Goal: Task Accomplishment & Management: Complete application form

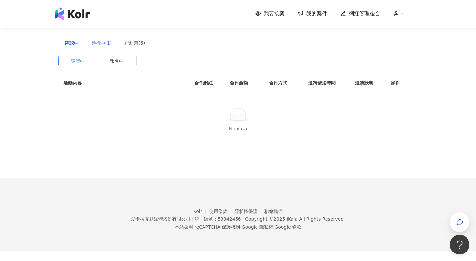
click at [112, 47] on div "進行中(1)" at bounding box center [101, 42] width 33 height 15
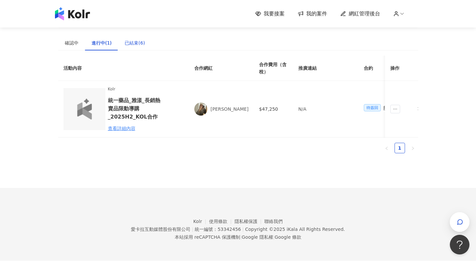
click at [125, 46] on div "已結束(6)" at bounding box center [135, 42] width 20 height 7
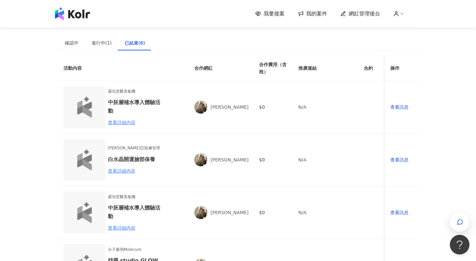
click at [102, 52] on div "確認中 進行中(1) 已結束(6) 邀請中 報名中 活動內容 合作網紅 合作金額 合作方式 邀請發送時間 邀請狀態 操作 No data 活動內容 合作網紅 …" at bounding box center [238, 230] width 360 height 391
click at [102, 42] on div "進行中(1)" at bounding box center [102, 42] width 20 height 7
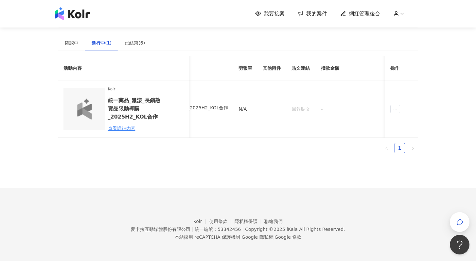
scroll to position [0, 327]
drag, startPoint x: 319, startPoint y: 135, endPoint x: 341, endPoint y: 137, distance: 22.3
click at [333, 136] on td "-" at bounding box center [316, 109] width 65 height 57
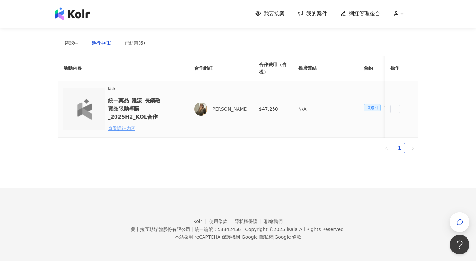
click at [113, 127] on div "查看詳細內容" at bounding box center [136, 128] width 57 height 7
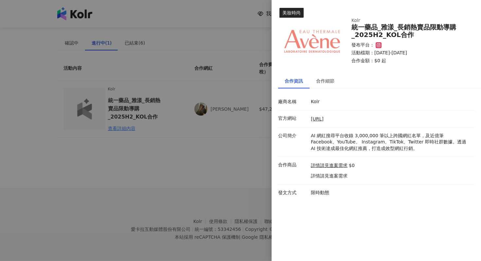
click at [189, 145] on div at bounding box center [240, 130] width 481 height 261
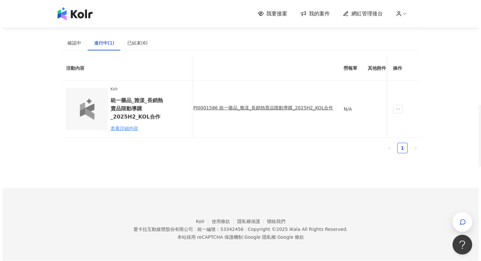
scroll to position [0, 184]
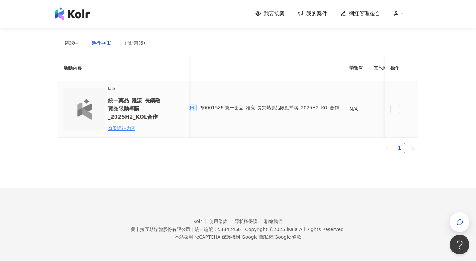
click at [290, 107] on div "PJ0001586 統一藥品_雅漾_長銷熱賣品限動導購_2025H2_KOL合作" at bounding box center [269, 107] width 140 height 7
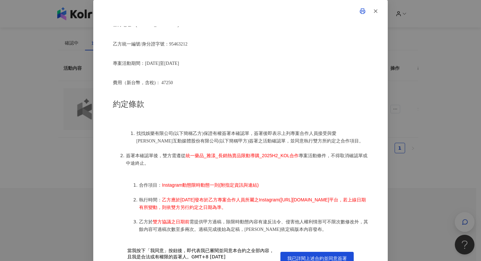
scroll to position [214, 0]
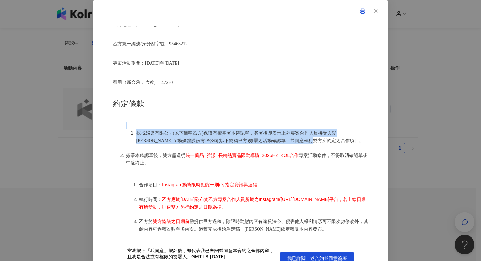
drag, startPoint x: 146, startPoint y: 126, endPoint x: 349, endPoint y: 140, distance: 203.8
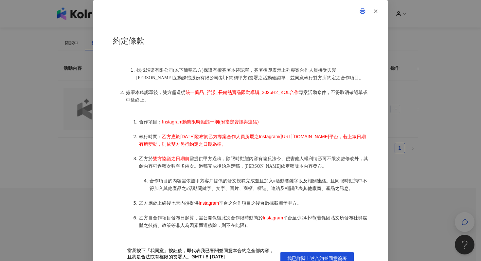
scroll to position [278, 0]
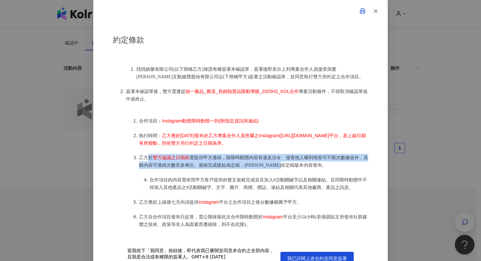
drag, startPoint x: 145, startPoint y: 163, endPoint x: 334, endPoint y: 169, distance: 189.0
click at [335, 169] on li "乙方於 雙方協議之日期前 需提供甲方過稿，除限時動態內容有違反法令、侵害他人權利情形可不限次數修改外，其餘內容可過稿次數至多兩次。過稿完成後始為定稿，[PER…" at bounding box center [253, 161] width 229 height 15
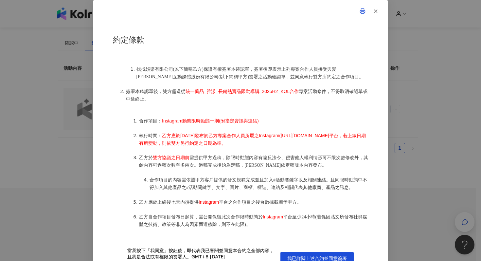
click at [296, 175] on ol "合作項目： Instagram動態限時動態一則(附指定資訊與連結) 執行時間： 乙方應於[DATE]發布於乙方專案合作人員所屬之Instagram([URL]…" at bounding box center [247, 198] width 242 height 176
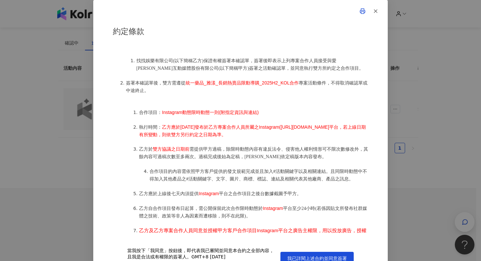
scroll to position [292, 0]
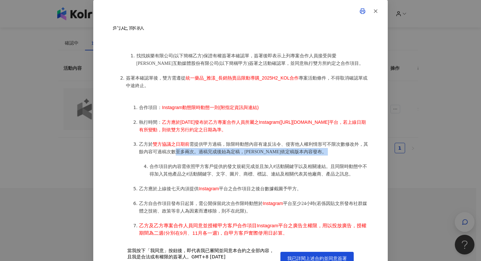
drag, startPoint x: 186, startPoint y: 154, endPoint x: 319, endPoint y: 163, distance: 132.9
click at [319, 163] on ol "合作項目： Instagram動態限時動態一則(附指定資訊與連結) 執行時間： 乙方應於[DATE]發布於乙方專案合作人員所屬之Instagram([URL]…" at bounding box center [247, 185] width 242 height 176
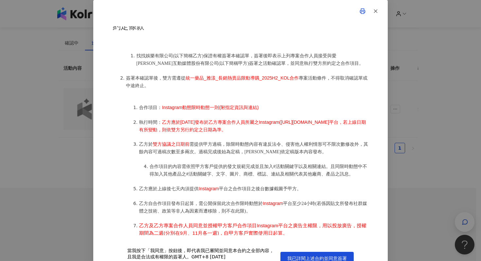
click at [286, 176] on span "合作項目的內容需依照甲方客戶提供的發文規範完成並且加入#活動關鍵字以及相關連結。且同限時動態中不得加入其他產品之#活動關鍵字、文字、圖片、商標、標誌、連結及相…" at bounding box center [259, 170] width 218 height 12
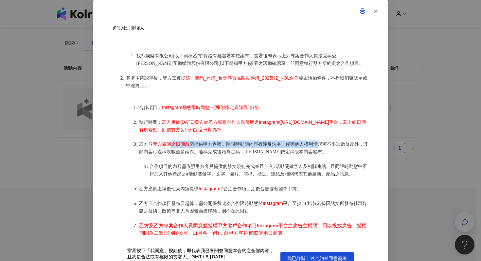
drag, startPoint x: 167, startPoint y: 149, endPoint x: 314, endPoint y: 152, distance: 147.1
click at [314, 152] on li "乙方於 雙方協議之日期前 需提供甲方過稿，除限時動態內容有違反法令、侵害他人權利情形可不限次數修改外，其餘內容可過稿次數至多兩次。過稿完成後始為定稿，[PER…" at bounding box center [253, 147] width 229 height 15
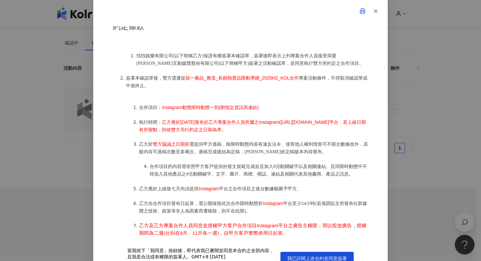
click at [202, 165] on ol "合作項目： Instagram動態限時動態一則(附指定資訊與連結) 執行時間： 乙方應於[DATE]發布於乙方專案合作人員所屬之Instagram([URL]…" at bounding box center [247, 185] width 242 height 176
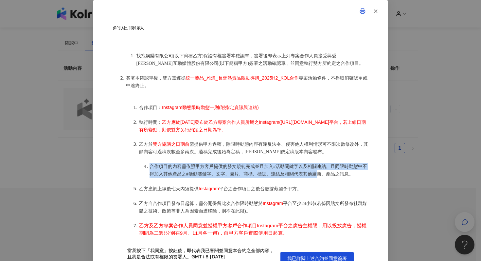
drag, startPoint x: 148, startPoint y: 171, endPoint x: 320, endPoint y: 176, distance: 171.7
click at [320, 176] on span "合作項目的內容需依照甲方客戶提供的發文規範完成並且加入#活動關鍵字以及相關連結。且同限時動態中不得加入其他產品之#活動關鍵字、文字、圖片、商標、標誌、連結及相…" at bounding box center [259, 170] width 218 height 12
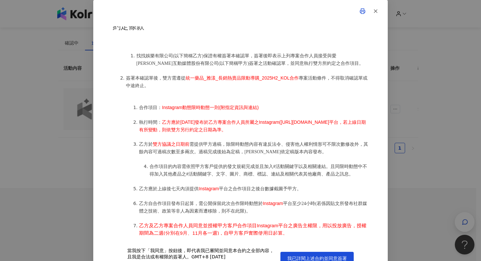
click at [252, 176] on span "合作項目的內容需依照甲方客戶提供的發文規範完成並且加入#活動關鍵字以及相關連結。且同限時動態中不得加入其他產品之#活動關鍵字、文字、圖片、商標、標誌、連結及相…" at bounding box center [259, 170] width 218 height 12
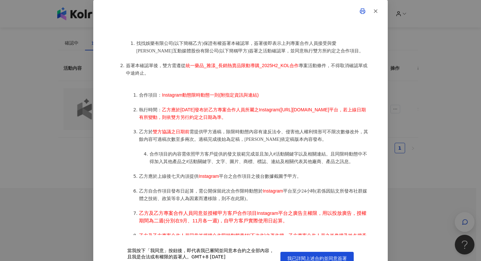
scroll to position [305, 0]
drag, startPoint x: 152, startPoint y: 182, endPoint x: 277, endPoint y: 183, distance: 125.7
click at [280, 180] on li "乙方應於上線後七天內須提供 Instagram 平台之合作項目之後台數據截圖予甲方。" at bounding box center [253, 176] width 229 height 8
click at [202, 164] on span "合作項目的內容需依照甲方客戶提供的發文規範完成並且加入#活動關鍵字以及相關連結。且同限時動態中不得加入其他產品之#活動關鍵字、文字、圖片、商標、標誌、連結及相…" at bounding box center [259, 157] width 218 height 12
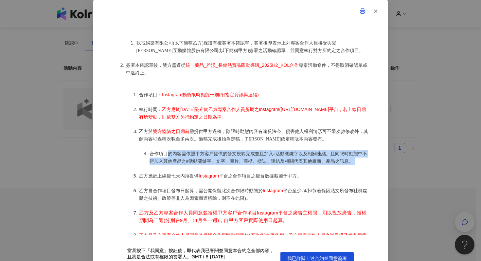
drag, startPoint x: 171, startPoint y: 159, endPoint x: 321, endPoint y: 172, distance: 150.8
click at [324, 171] on ol "合作項目： Instagram動態限時動態一則(附指定資訊與連結) 執行時間： 乙方應於[DATE]發布於乙方專案合作人員所屬之Instagram([URL]…" at bounding box center [247, 172] width 242 height 176
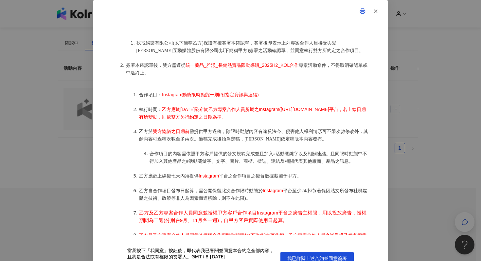
click at [283, 178] on span "平台之合作項目之後台數據截圖予甲方。" at bounding box center [260, 176] width 83 height 5
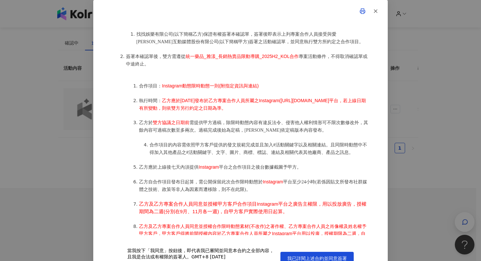
scroll to position [318, 0]
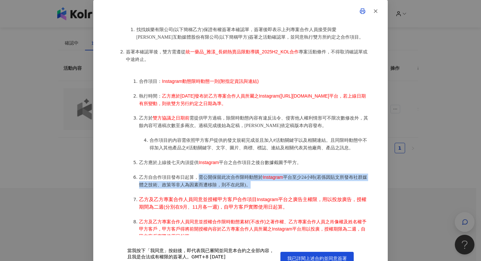
drag, startPoint x: 198, startPoint y: 180, endPoint x: 305, endPoint y: 190, distance: 107.2
click at [305, 189] on li "乙方自合作項目發布日起算，需公開保留此次合作限時動態於 Instagram 平台至少24小時(若係因貼文所發布社群媒體之技術、政策等非人為因素而遭移除，則不在…" at bounding box center [253, 181] width 229 height 15
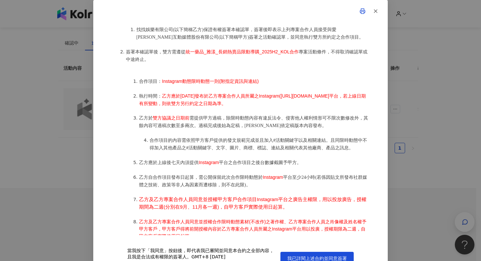
click at [296, 195] on ol "合作項目： Instagram動態限時動態一則(附指定資訊與連結) 執行時間： 乙方應於[DATE]發布於乙方專案合作人員所屬之Instagram([URL]…" at bounding box center [247, 158] width 242 height 176
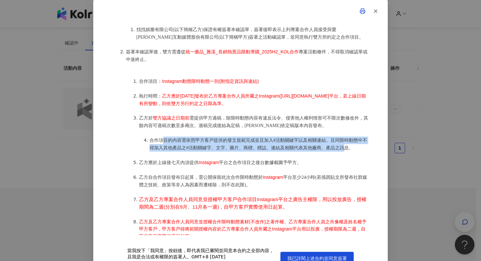
drag, startPoint x: 159, startPoint y: 144, endPoint x: 336, endPoint y: 158, distance: 177.1
click at [345, 150] on span "合作項目的內容需依照甲方客戶提供的發文規範完成並且加入#活動關鍵字以及相關連結。且同限時動態中不得加入其他產品之#活動關鍵字、文字、圖片、商標、標誌、連結及相…" at bounding box center [259, 144] width 218 height 12
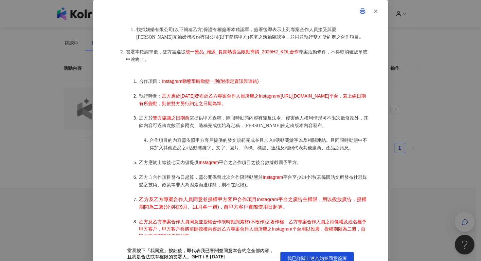
click at [248, 165] on span "平台之合作項目之後台數據截圖予甲方。" at bounding box center [260, 162] width 83 height 5
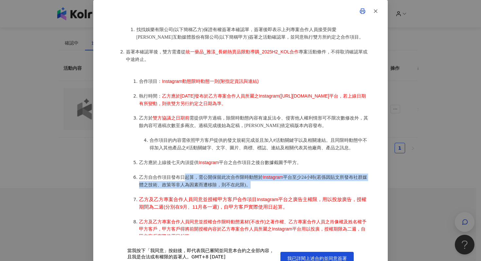
drag, startPoint x: 185, startPoint y: 182, endPoint x: 300, endPoint y: 191, distance: 116.0
click at [300, 189] on li "乙方自合作項目發布日起算，需公開保留此次合作限時動態於 Instagram 平台至少24小時(若係因貼文所發布社群媒體之技術、政策等非人為因素而遭移除，則不在…" at bounding box center [253, 181] width 229 height 15
click at [299, 189] on li "乙方自合作項目發布日起算，需公開保留此次合作限時動態於 Instagram 平台至少24小時(若係因貼文所發布社群媒體之技術、政策等非人為因素而遭移除，則不在…" at bounding box center [253, 181] width 229 height 15
drag, startPoint x: 139, startPoint y: 182, endPoint x: 347, endPoint y: 189, distance: 209.0
click at [347, 189] on li "乙方自合作項目發布日起算，需公開保留此次合作限時動態於 Instagram 平台至少24小時(若係因貼文所發布社群媒體之技術、政策等非人為因素而遭移除，則不在…" at bounding box center [253, 181] width 229 height 15
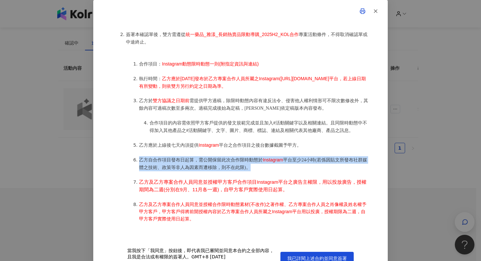
scroll to position [342, 0]
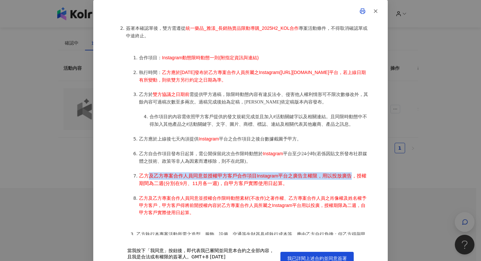
drag, startPoint x: 144, startPoint y: 179, endPoint x: 346, endPoint y: 179, distance: 202.0
click at [346, 180] on span "乙方及乙方專案合作人員同意並授權甲方客戶合作項目Instagram平台之廣告主權限，用以投放廣告，授權期間為二週(分別在9月、11月各一週)，自甲方客戶實際使…" at bounding box center [253, 179] width 228 height 13
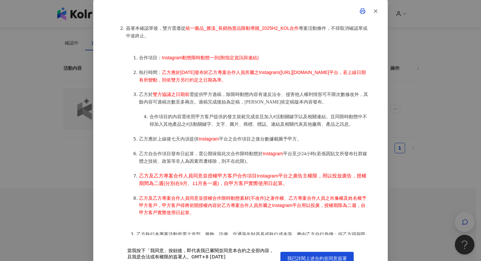
click at [259, 186] on span "乙方及乙方專案合作人員同意並授權甲方客戶合作項目Instagram平台之廣告主權限，用以投放廣告，授權期間為二週(分別在9月、11月各一週)，自甲方客戶實際使…" at bounding box center [253, 179] width 228 height 13
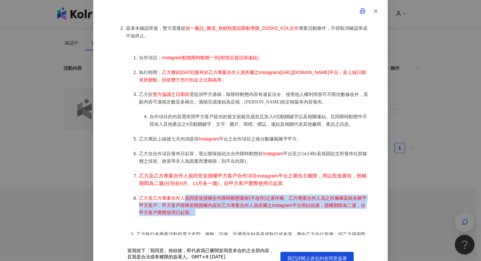
drag, startPoint x: 184, startPoint y: 201, endPoint x: 243, endPoint y: 221, distance: 62.8
click at [243, 216] on li "乙方及乙方專案合作人員同意並授權合作限時動態素材(不改作)之著作權、乙方專案合作人員之肖像權及姓名權予甲方客戶，甲方客戶得將前開授權內容於乙方專案合作人員所屬…" at bounding box center [253, 206] width 229 height 22
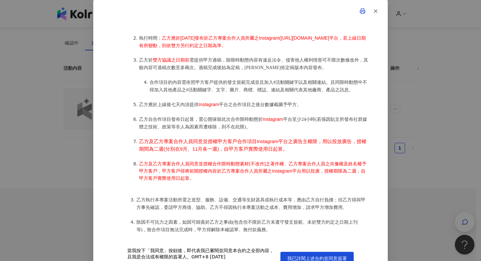
scroll to position [377, 0]
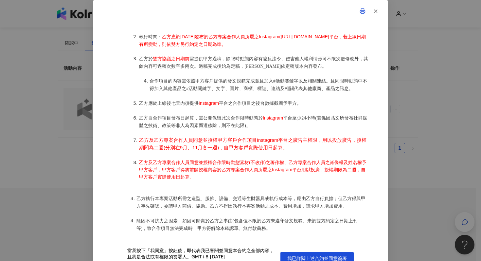
drag, startPoint x: 154, startPoint y: 171, endPoint x: 320, endPoint y: 175, distance: 166.1
click at [320, 175] on li "乙方及乙方專案合作人員同意並授權合作限時動態素材(不改作)之著作權、乙方專案合作人員之肖像權及姓名權予甲方客戶，甲方客戶得將前開授權內容於乙方專案合作人員所屬…" at bounding box center [253, 170] width 229 height 22
click at [267, 187] on ol "合作項目： Instagram動態限時動態一則(附指定資訊與連結) 執行時間： 乙方應於[DATE]發布於乙方專案合作人員所屬之Instagram([URL]…" at bounding box center [247, 99] width 242 height 176
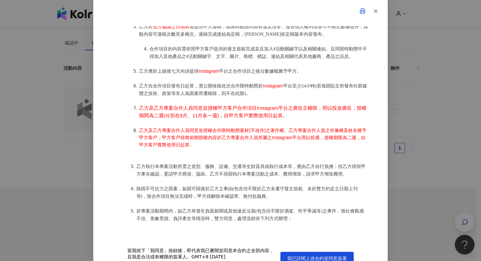
scroll to position [420, 0]
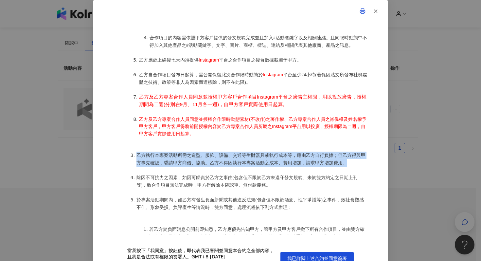
drag, startPoint x: 135, startPoint y: 160, endPoint x: 339, endPoint y: 172, distance: 204.7
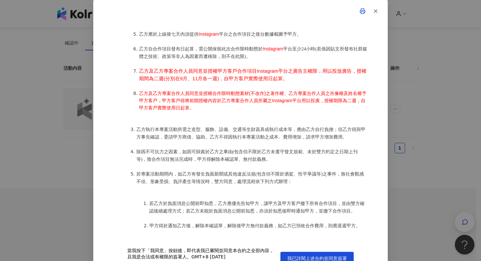
scroll to position [447, 0]
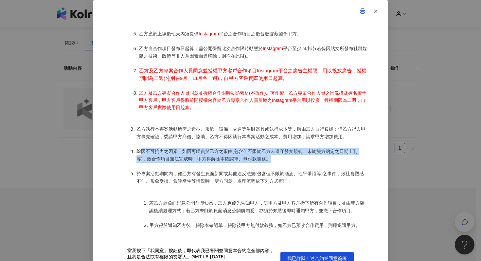
drag, startPoint x: 138, startPoint y: 157, endPoint x: 313, endPoint y: 162, distance: 174.9
click at [313, 162] on li "除因不可抗力之因素，如因可歸責於乙方之事由(包含但不限於乙方未遵守發文規範、未於雙方約定之日期上刊等)，致合作項目無法完成時，甲方得解除本確認單、無付款義務。" at bounding box center [253, 155] width 232 height 15
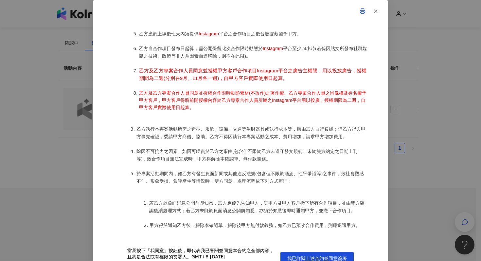
click at [303, 168] on ol "找找娛樂有限公司(以下簡稱乙方)保證有權簽署本確認單，簽署後即表示上列專案合作人員接受與愛[PERSON_NAME]互動媒體股份有限公司(以下簡稱甲方)簽署之…" at bounding box center [240, 244] width 255 height 709
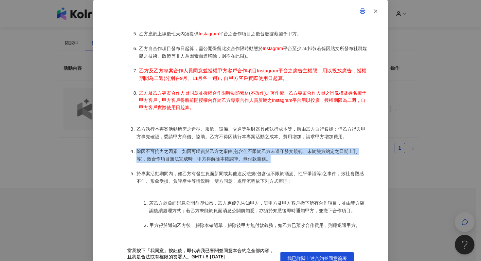
drag, startPoint x: 134, startPoint y: 157, endPoint x: 307, endPoint y: 166, distance: 174.2
click at [307, 163] on li "除因不可抗力之因素，如因可歸責於乙方之事由(包含但不限於乙方未遵守發文規範、未於雙方約定之日期上刊等)，致合作項目無法完成時，甲方得解除本確認單、無付款義務。" at bounding box center [253, 155] width 232 height 15
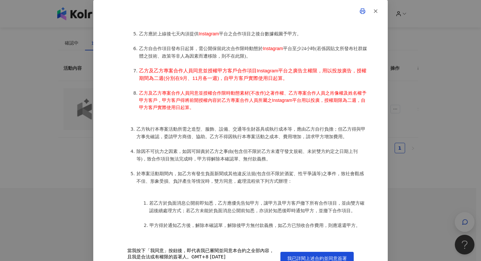
click at [278, 170] on ol "找找娛樂有限公司(以下簡稱乙方)保證有權簽署本確認單，簽署後即表示上列專案合作人員接受與愛[PERSON_NAME]互動媒體股份有限公司(以下簡稱甲方)簽署之…" at bounding box center [240, 244] width 255 height 709
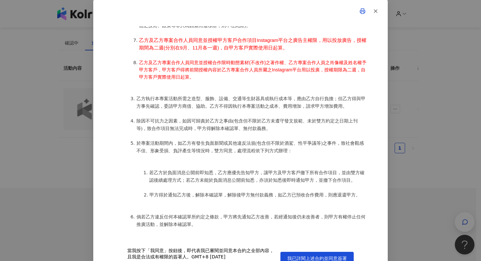
scroll to position [483, 0]
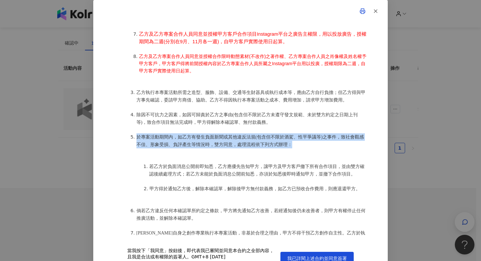
drag, startPoint x: 134, startPoint y: 142, endPoint x: 327, endPoint y: 150, distance: 193.4
click at [327, 148] on li "於專案活動期間內，如乙方有發生負面新聞或其他違反法規(包含但不限於酒駕、性平爭議等)之事件，致社會觀感不佳、形象受損、負評產生等情況時，雙方同意，處理流程依下…" at bounding box center [253, 140] width 232 height 15
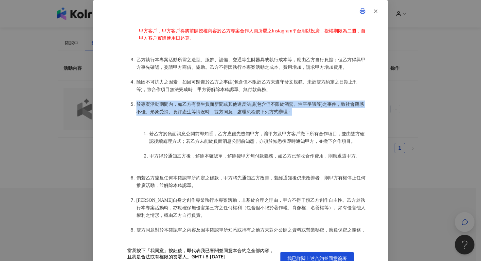
scroll to position [520, 0]
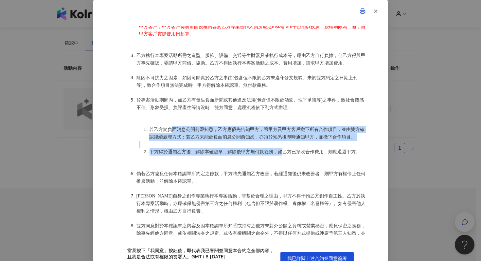
drag, startPoint x: 172, startPoint y: 133, endPoint x: 283, endPoint y: 158, distance: 113.8
click at [282, 157] on ol "若乙方於負面消息公開前即知悉，[PERSON_NAME]告知甲方，讓甲方及甲方客戶撤下所有合作項目，並由雙方確認後續處理方式；若乙方未能於負面消息公開前知悉，…" at bounding box center [247, 141] width 242 height 44
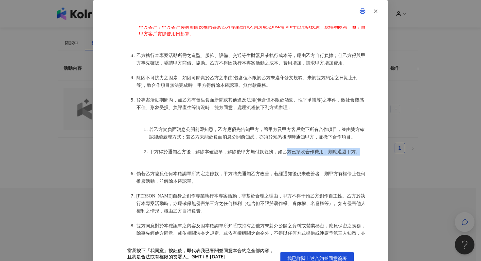
drag, startPoint x: 284, startPoint y: 156, endPoint x: 278, endPoint y: 163, distance: 9.8
click at [369, 157] on div "活動確認單 約定雙方 甲方名稱：愛[PERSON_NAME]互動媒體股份有限公司 甲方負責人：程世嘉 甲方統一編號：53342456 甲方地址：104 [ST…" at bounding box center [240, 137] width 295 height 274
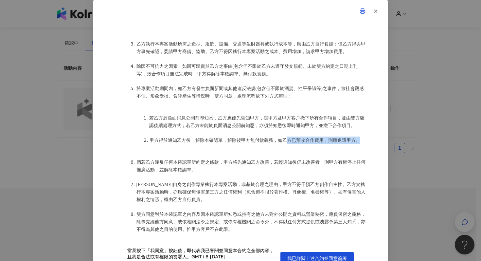
scroll to position [532, 0]
click at [177, 135] on ol "若乙方於負面消息公開前即知悉，[PERSON_NAME]告知甲方，讓甲方及甲方客戶撤下所有合作項目，並由雙方確認後續處理方式；若乙方未能於負面消息公開前知悉，…" at bounding box center [247, 128] width 242 height 44
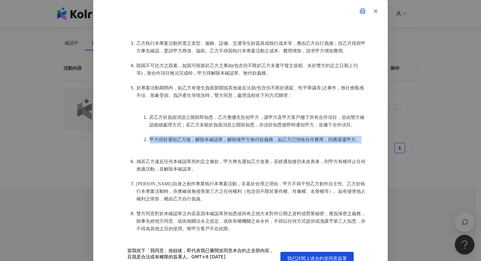
drag, startPoint x: 147, startPoint y: 142, endPoint x: 218, endPoint y: 148, distance: 70.9
click at [218, 148] on ol "若乙方於負面消息公開前即知悉，[PERSON_NAME]告知甲方，讓甲方及甲方客戶撤下所有合作項目，並由雙方確認後續處理方式；若乙方未能於負面消息公開前知悉，…" at bounding box center [247, 128] width 242 height 44
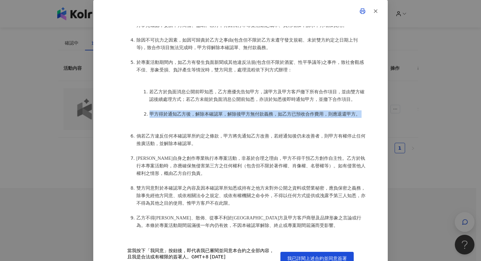
scroll to position [560, 0]
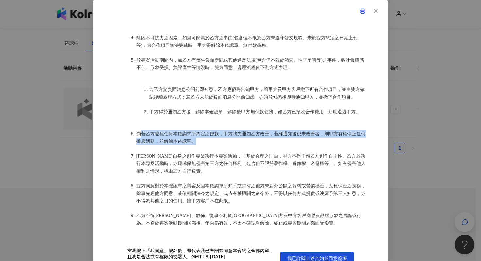
drag, startPoint x: 139, startPoint y: 136, endPoint x: 240, endPoint y: 142, distance: 100.4
click at [240, 143] on li "倘若乙方違反任何本確認單所約定之條款，甲方將先通知乙方改善，若經通知後仍未改善者，則甲方有權停止任何推廣活動，並解除本確認單。" at bounding box center [253, 137] width 232 height 15
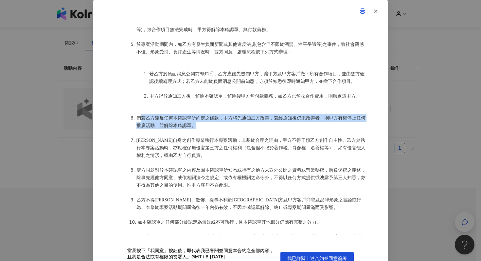
scroll to position [582, 0]
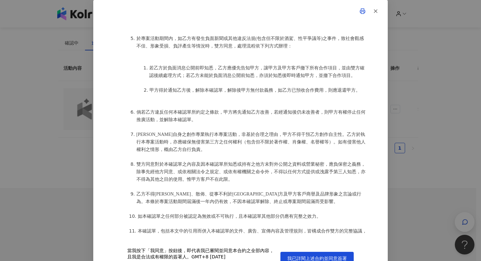
click at [147, 139] on span "[PERSON_NAME]自身之創作專業執行本專案活動，非基於合理之理由，甲方不得干預乙方創作自主性。乙方於執行本專案活動時，亦應確保無侵害第三方之任何權利（…" at bounding box center [251, 142] width 229 height 20
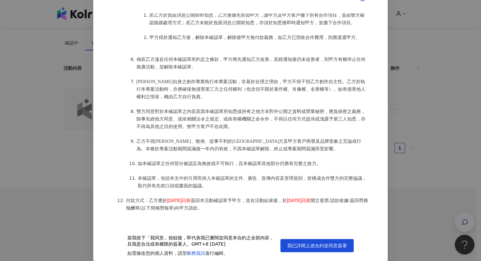
scroll to position [622, 0]
drag, startPoint x: 134, startPoint y: 164, endPoint x: 152, endPoint y: 164, distance: 17.7
click at [152, 164] on li "如本確認單之任何部分被認定為無效或不可執行，且本確認單其他部分仍應有完整之效力。" at bounding box center [253, 163] width 231 height 8
click at [182, 146] on span "乙方不得[PERSON_NAME]、散佈、從事不利於[GEOGRAPHIC_DATA]方及甲方客戶商譽及品牌形象之言論或行為。本條於專案活動期間屆滿後一年內仍…" at bounding box center [249, 144] width 225 height 12
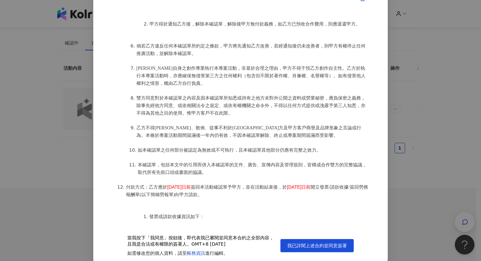
scroll to position [644, 0]
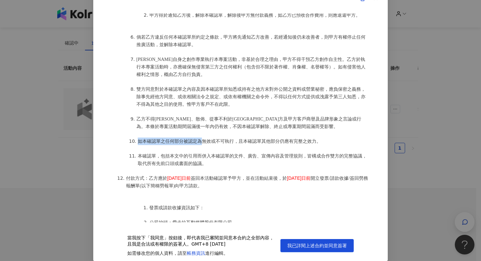
drag, startPoint x: 133, startPoint y: 145, endPoint x: 199, endPoint y: 142, distance: 66.2
click at [199, 142] on li "如本確認單之任何部分被認定為無效或不可執行，且本確認單其他部分仍應有完整之效力。" at bounding box center [253, 142] width 231 height 8
click at [199, 142] on span "如本確認單之任何部分被認定為無效或不可執行，且本確認單其他部分仍應有完整之效力。" at bounding box center [229, 141] width 183 height 5
drag, startPoint x: 166, startPoint y: 144, endPoint x: 280, endPoint y: 148, distance: 114.0
click at [280, 148] on ol "找找娛樂有限公司(以下簡稱乙方)保證有權簽署本確認單，簽署後即表示上列專案合作人員接受與愛[PERSON_NAME]互動媒體股份有限公司(以下簡稱甲方)簽署之…" at bounding box center [240, 34] width 255 height 709
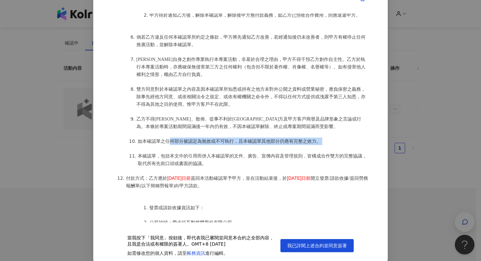
click at [171, 144] on span "如本確認單之任何部分被認定為無效或不可執行，且本確認單其他部分仍應有完整之效力。" at bounding box center [229, 141] width 183 height 5
drag, startPoint x: 139, startPoint y: 142, endPoint x: 245, endPoint y: 142, distance: 106.1
click at [245, 142] on span "如本確認單之任何部分被認定為無效或不可執行，且本確認單其他部分仍應有完整之效力。" at bounding box center [229, 141] width 183 height 5
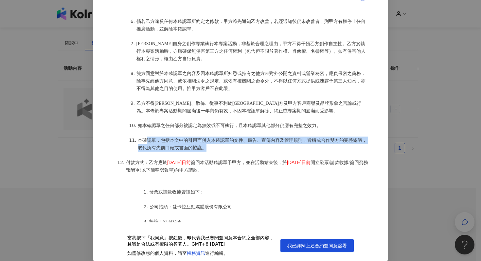
drag, startPoint x: 146, startPoint y: 143, endPoint x: 261, endPoint y: 147, distance: 115.0
click at [260, 150] on li "本確認單，包括本文中的引用而併入本確認單的文件、廣告、宣傳內容及管理規則，皆構成合作雙方的完整協議，取代所有先前口頭或書面的協議。" at bounding box center [253, 144] width 231 height 15
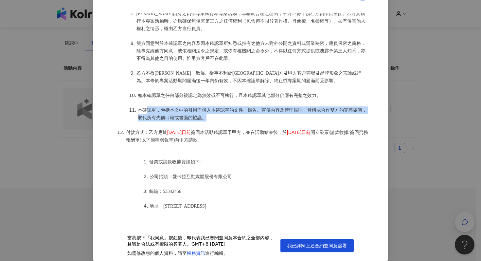
scroll to position [696, 0]
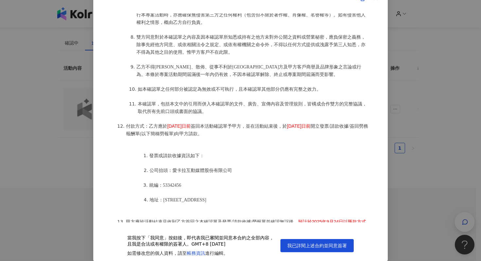
click at [250, 112] on li "本確認單，包括本文中的引用而併入本確認單的文件、廣告、宣傳內容及管理規則，皆構成合作雙方的完整協議，取代所有先前口頭或書面的協議。" at bounding box center [253, 107] width 231 height 15
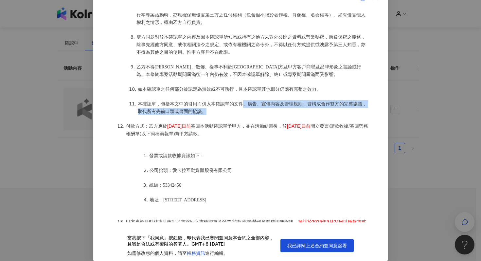
drag, startPoint x: 243, startPoint y: 103, endPoint x: 310, endPoint y: 114, distance: 67.7
click at [310, 114] on li "本確認單，包括本文中的引用而併入本確認單的文件、廣告、宣傳內容及管理規則，皆構成合作雙方的完整協議，取代所有先前口頭或書面的協議。" at bounding box center [253, 107] width 231 height 15
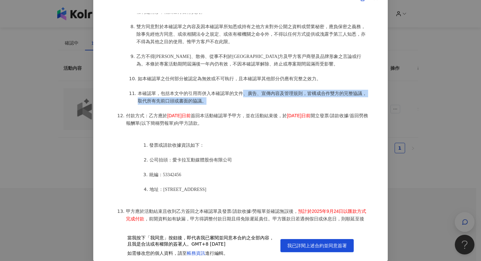
scroll to position [708, 0]
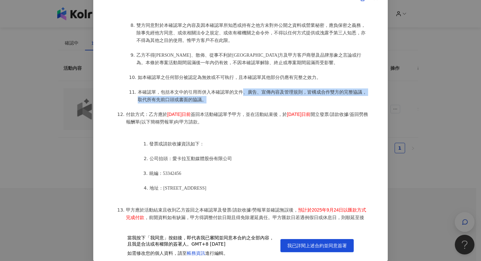
click at [274, 96] on span "本確認單，包括本文中的引用而併入本確認單的文件、廣告、宣傳內容及管理規則，皆構成合作雙方的完整協議，取代所有先前口頭或書面的協議。" at bounding box center [252, 96] width 229 height 12
drag, startPoint x: 241, startPoint y: 94, endPoint x: 297, endPoint y: 100, distance: 56.3
click at [297, 100] on li "本確認單，包括本文中的引用而併入本確認單的文件、廣告、宣傳內容及管理規則，皆構成合作雙方的完整協議，取代所有先前口頭或書面的協議。" at bounding box center [253, 95] width 231 height 15
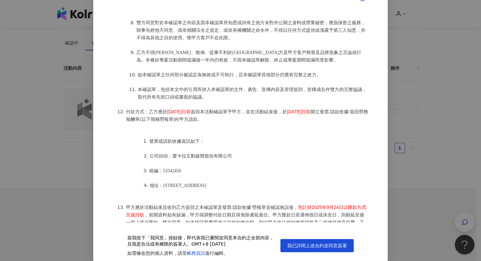
click at [242, 114] on span "簽回本活動確認單予甲方，並在活動結束後，於" at bounding box center [239, 111] width 96 height 5
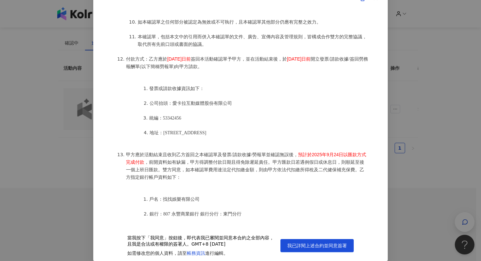
scroll to position [764, 0]
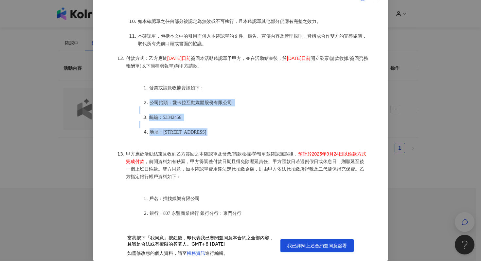
drag, startPoint x: 260, startPoint y: 139, endPoint x: 124, endPoint y: 104, distance: 140.4
click at [126, 104] on ol "發票或請款收據資訊如下： 公司抬頭：愛[PERSON_NAME]互動媒體股份有限公司 統編：53342456 地址：[STREET_ADDRESS]8樓" at bounding box center [247, 110] width 242 height 66
copy ol "公司抬頭：愛[PERSON_NAME]互動媒體股份有限公司 統編：53342456 地址：[STREET_ADDRESS]8樓"
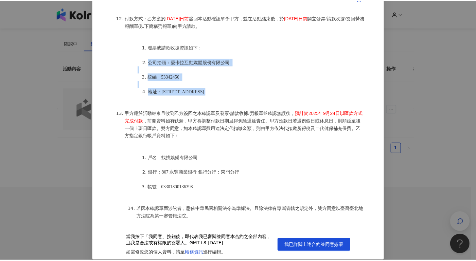
scroll to position [822, 0]
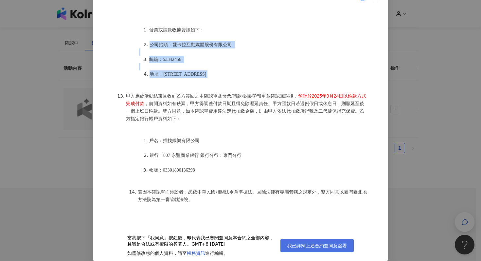
click at [302, 244] on span "我已詳閱上述合約並同意簽署" at bounding box center [318, 245] width 60 height 5
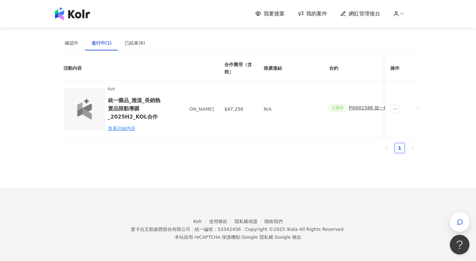
scroll to position [0, 0]
